Goal: Task Accomplishment & Management: Use online tool/utility

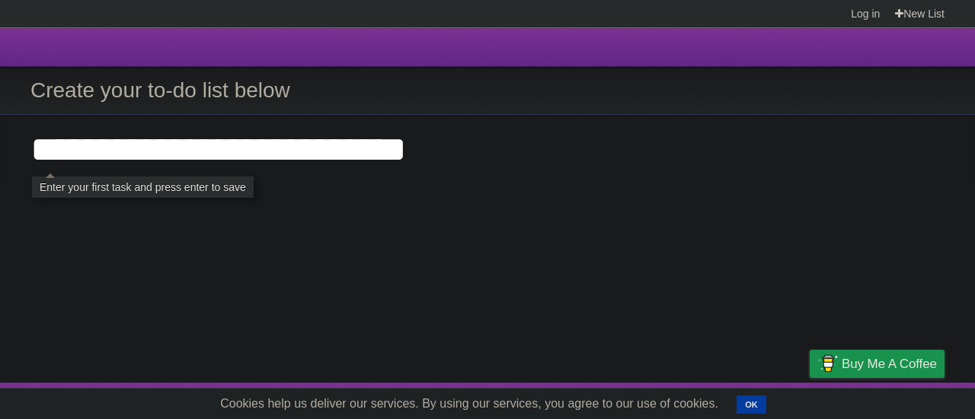
type input "**********"
click input "**********" at bounding box center [0, 0] width 0 height 0
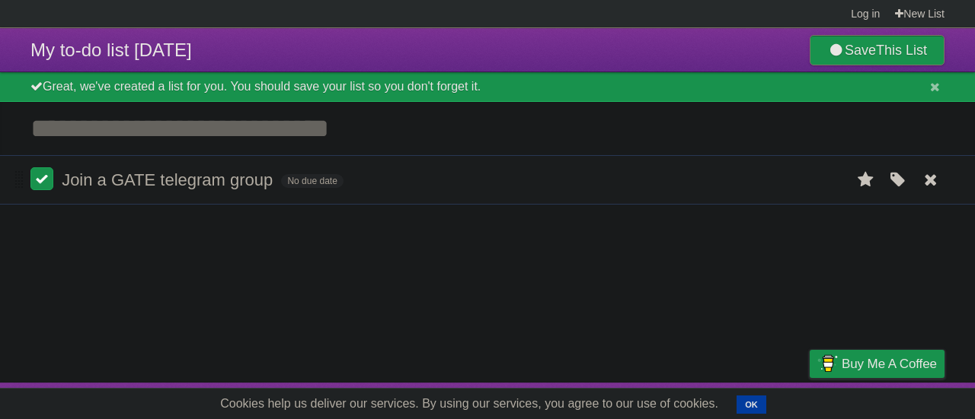
click at [40, 180] on label at bounding box center [41, 178] width 23 height 23
